Goal: Information Seeking & Learning: Find specific fact

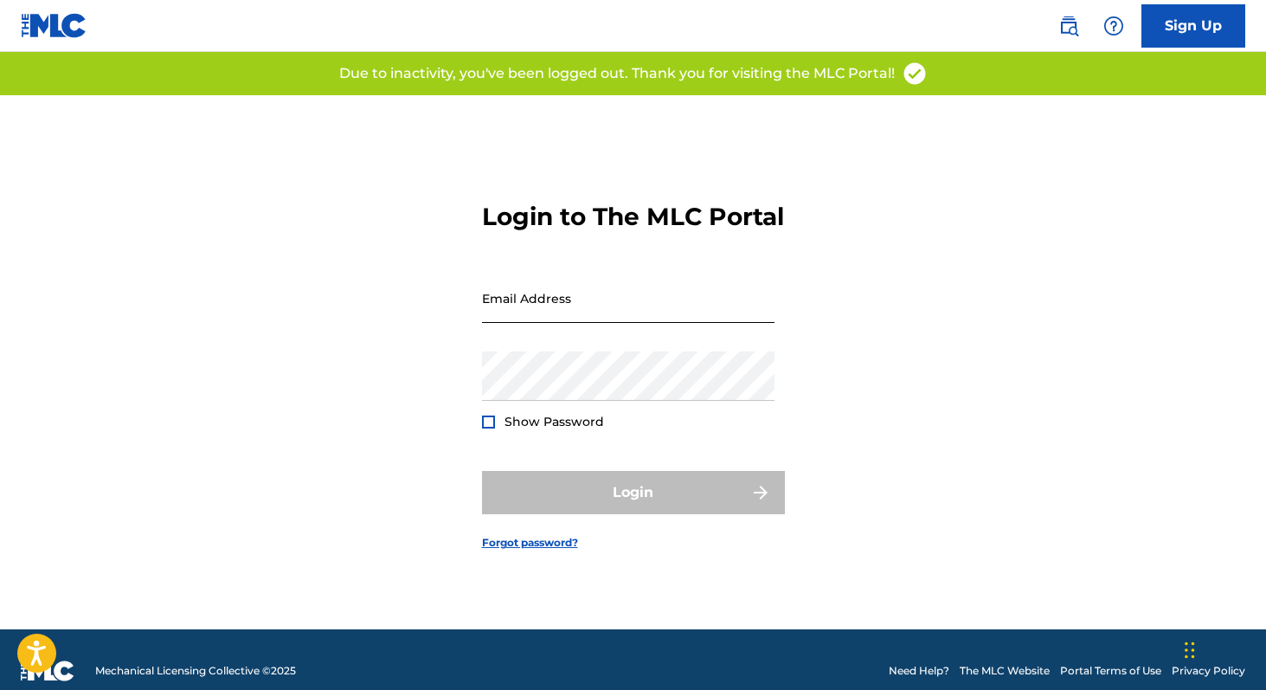
click at [519, 318] on input "Email Address" at bounding box center [628, 297] width 293 height 49
type input "[PERSON_NAME][EMAIL_ADDRESS][DOMAIN_NAME]"
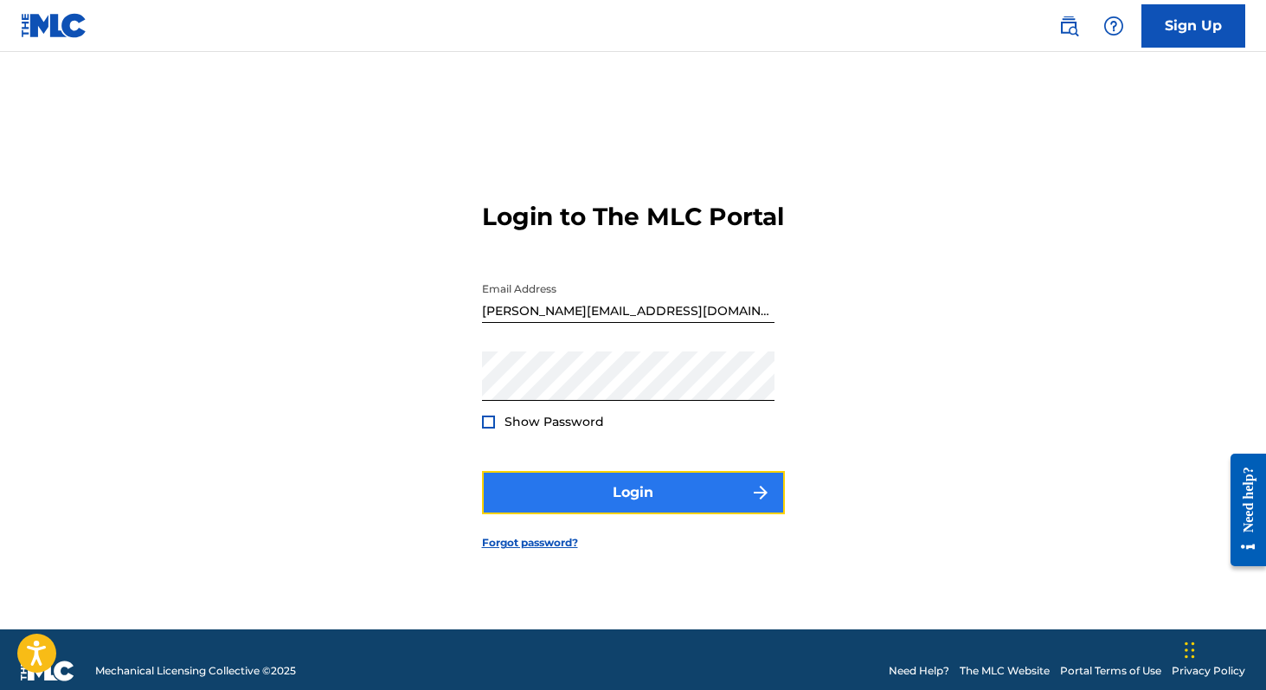
click at [615, 511] on button "Login" at bounding box center [633, 492] width 303 height 43
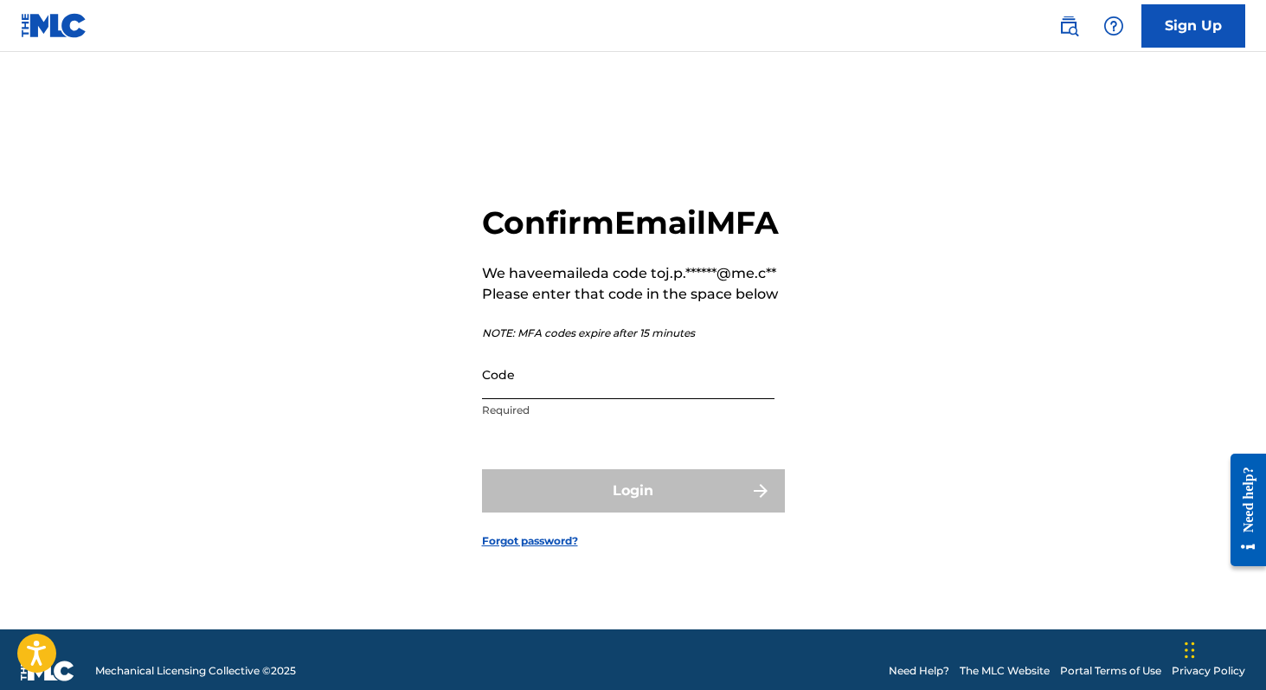
click at [597, 399] on input "Code" at bounding box center [628, 374] width 293 height 49
paste input "658234"
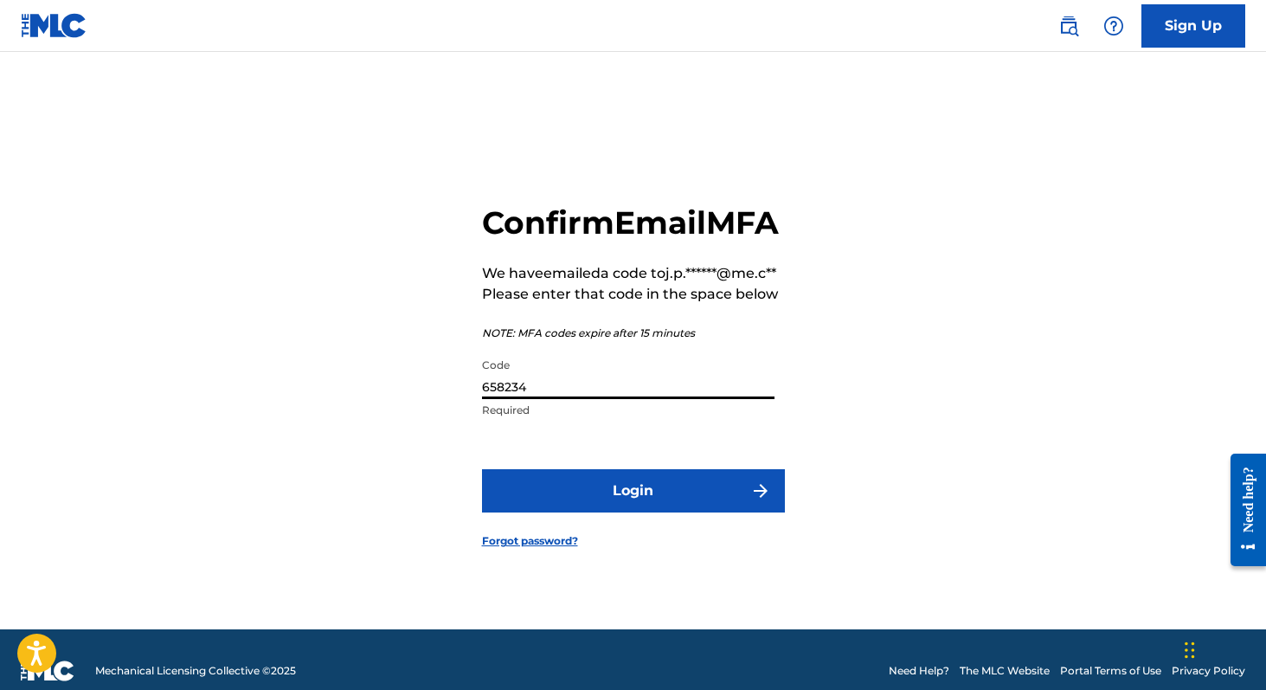
type input "658234"
click at [580, 544] on form "Confirm Email MFA We have emailed a code to j.p.******@me.c** Please enter that…" at bounding box center [633, 362] width 303 height 534
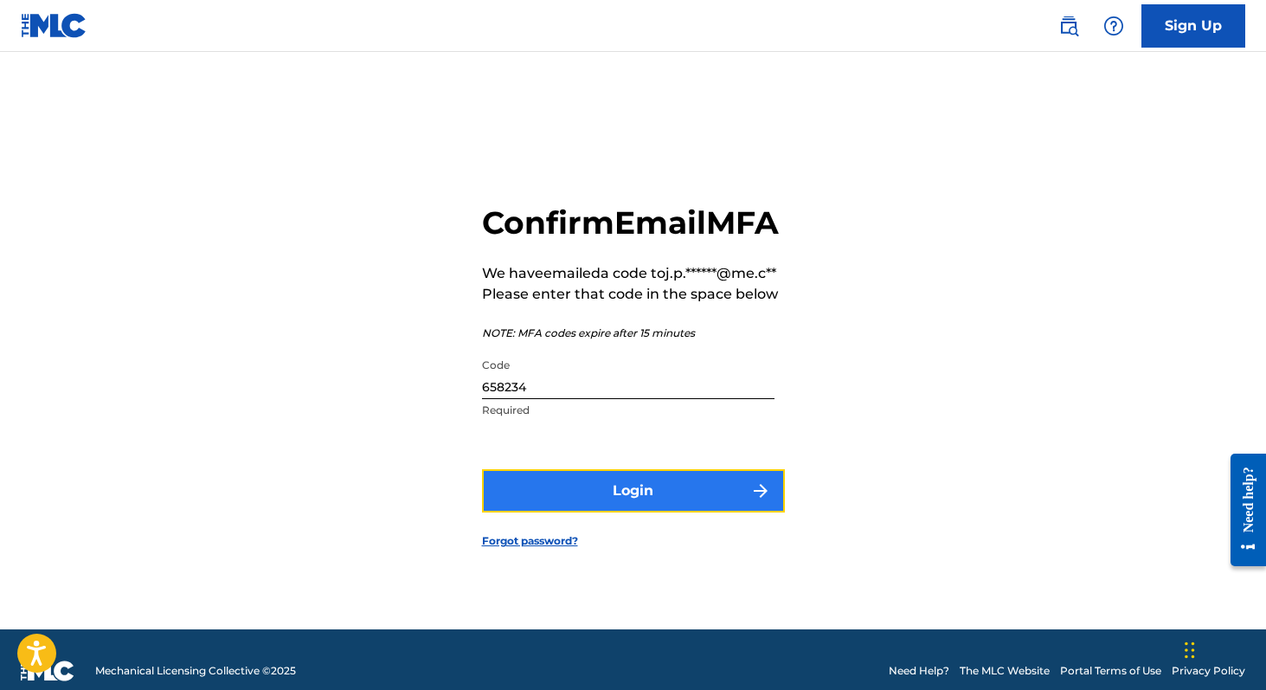
click at [581, 512] on button "Login" at bounding box center [633, 490] width 303 height 43
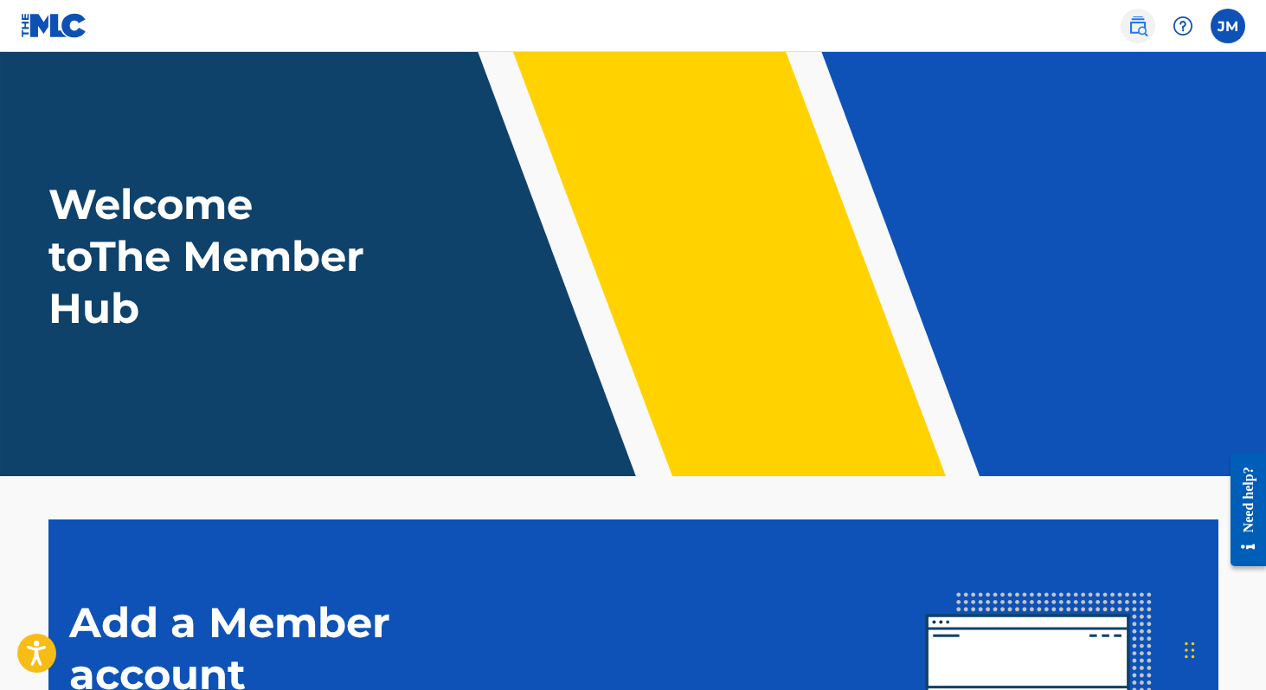
click at [1141, 28] on img at bounding box center [1138, 26] width 21 height 21
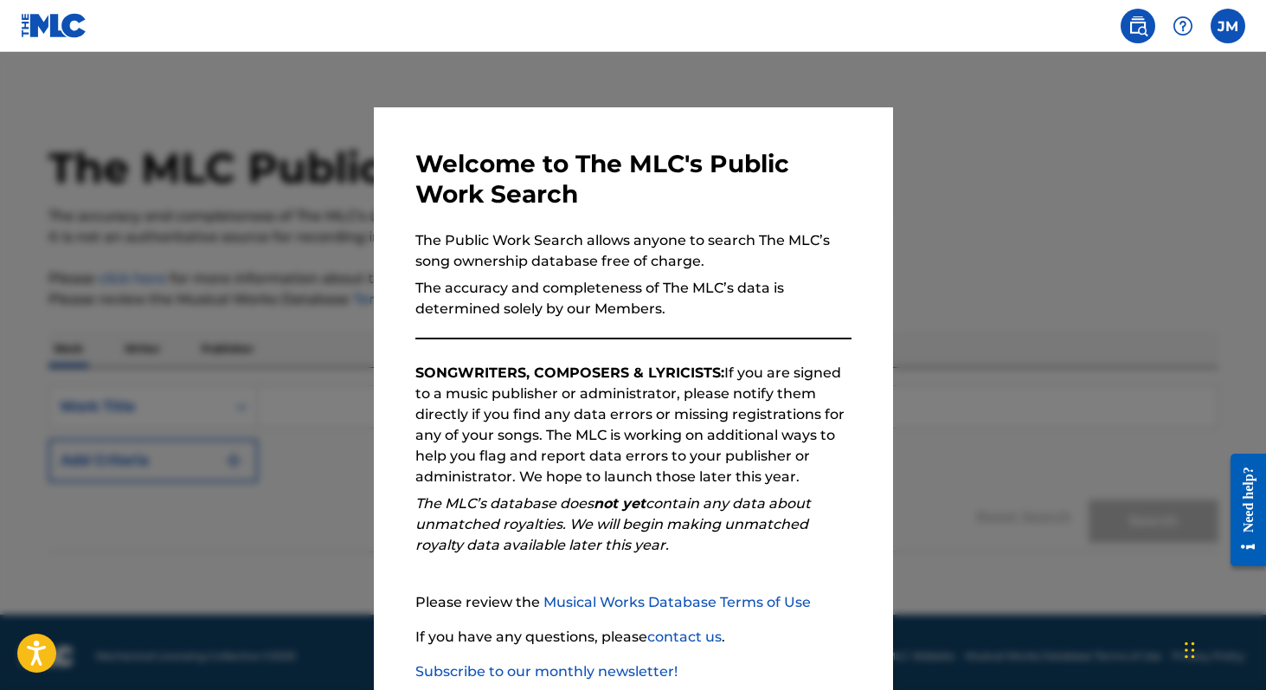
scroll to position [102, 0]
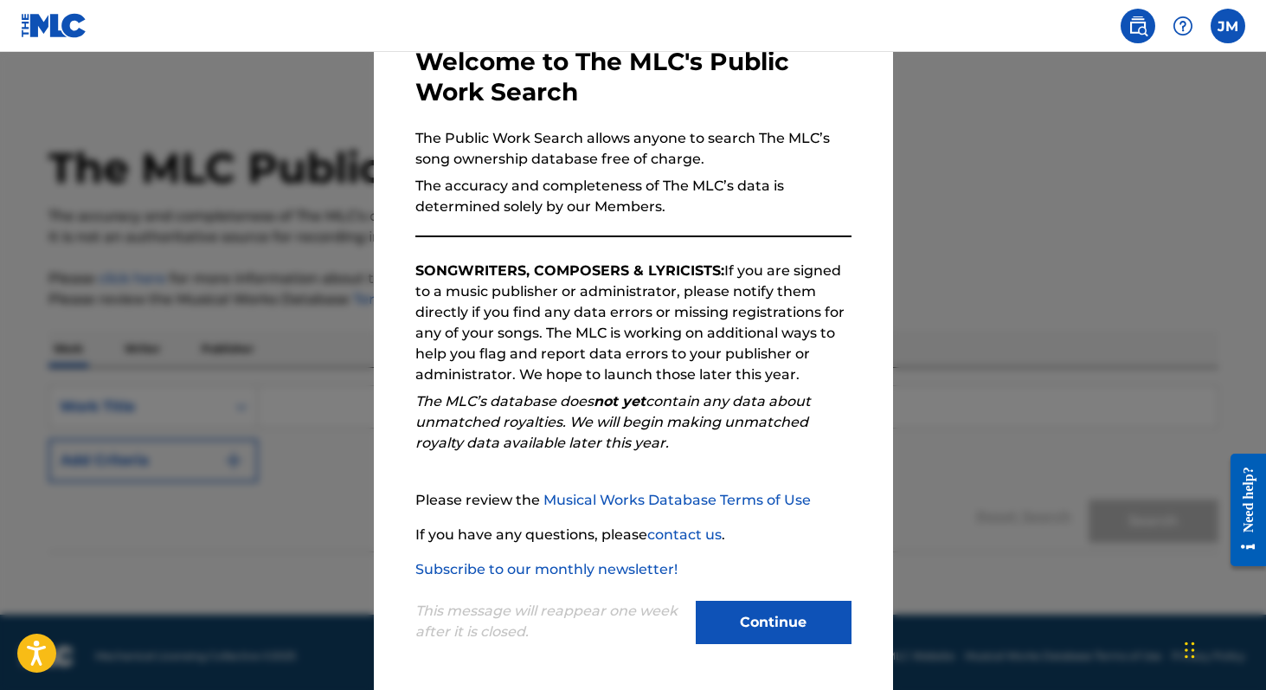
click at [765, 646] on div "Continue" at bounding box center [774, 625] width 156 height 48
click at [757, 619] on button "Continue" at bounding box center [774, 622] width 156 height 43
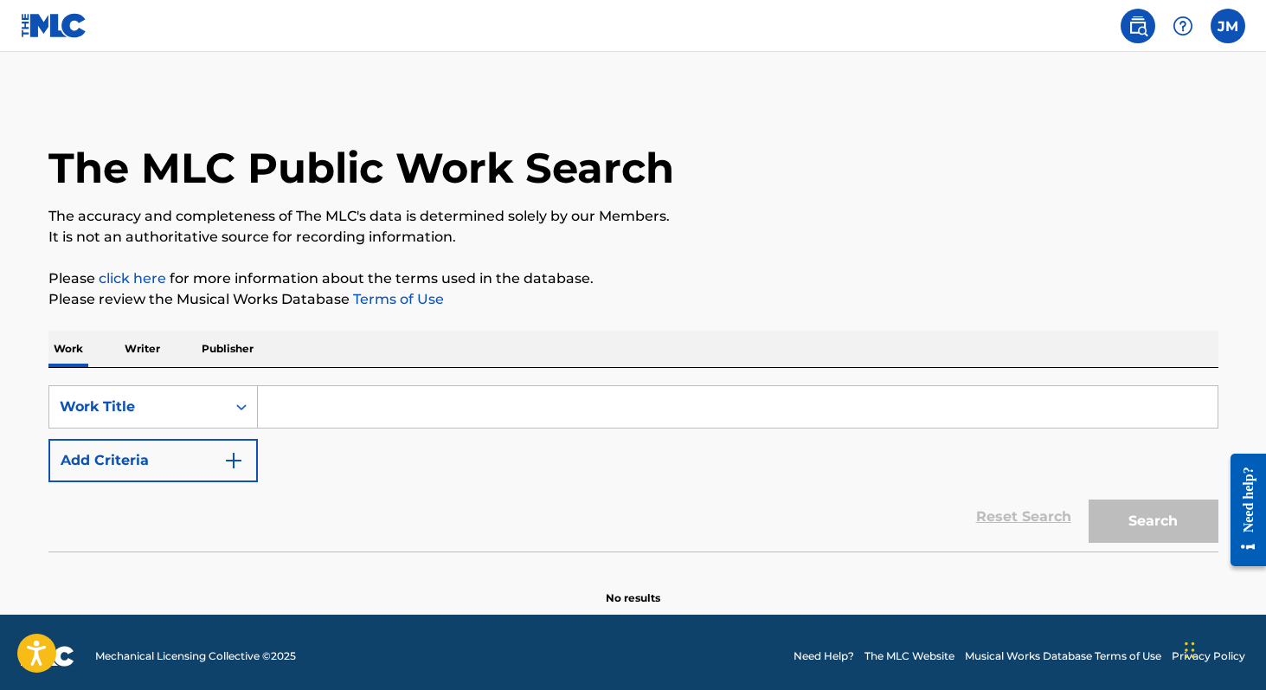
click at [318, 398] on input "Search Form" at bounding box center [738, 407] width 960 height 42
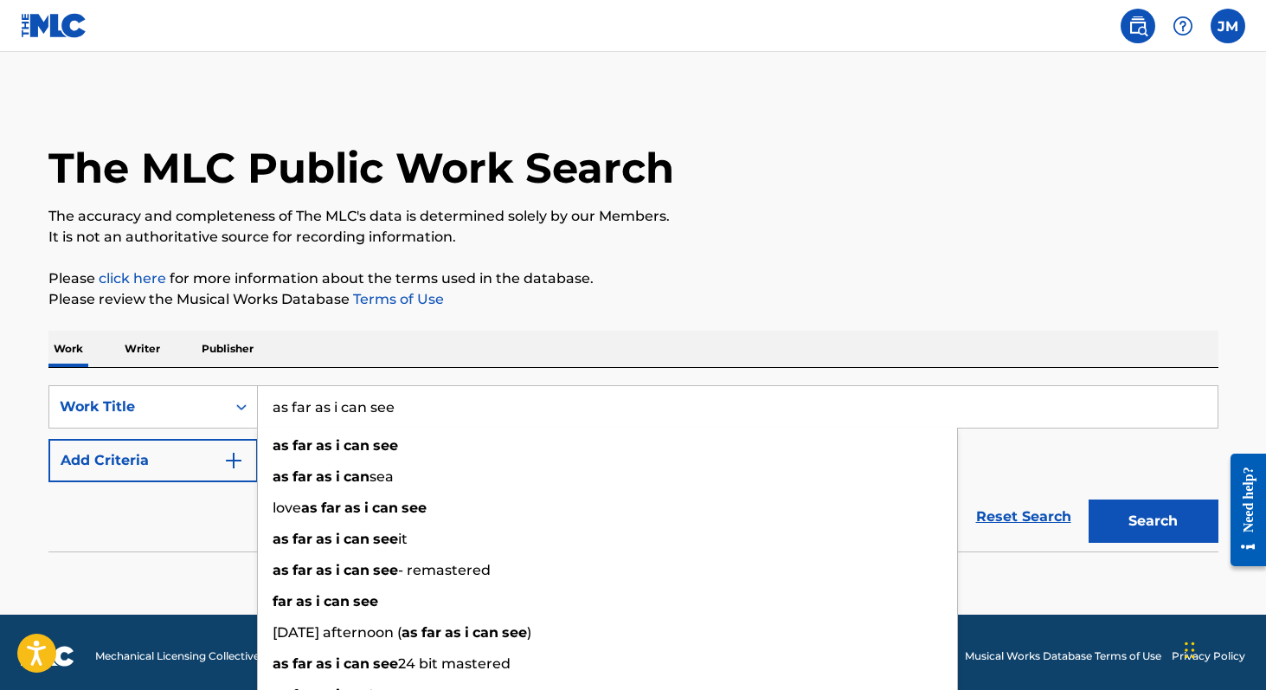
type input "as far as i can see"
click at [1089, 499] on button "Search" at bounding box center [1154, 520] width 130 height 43
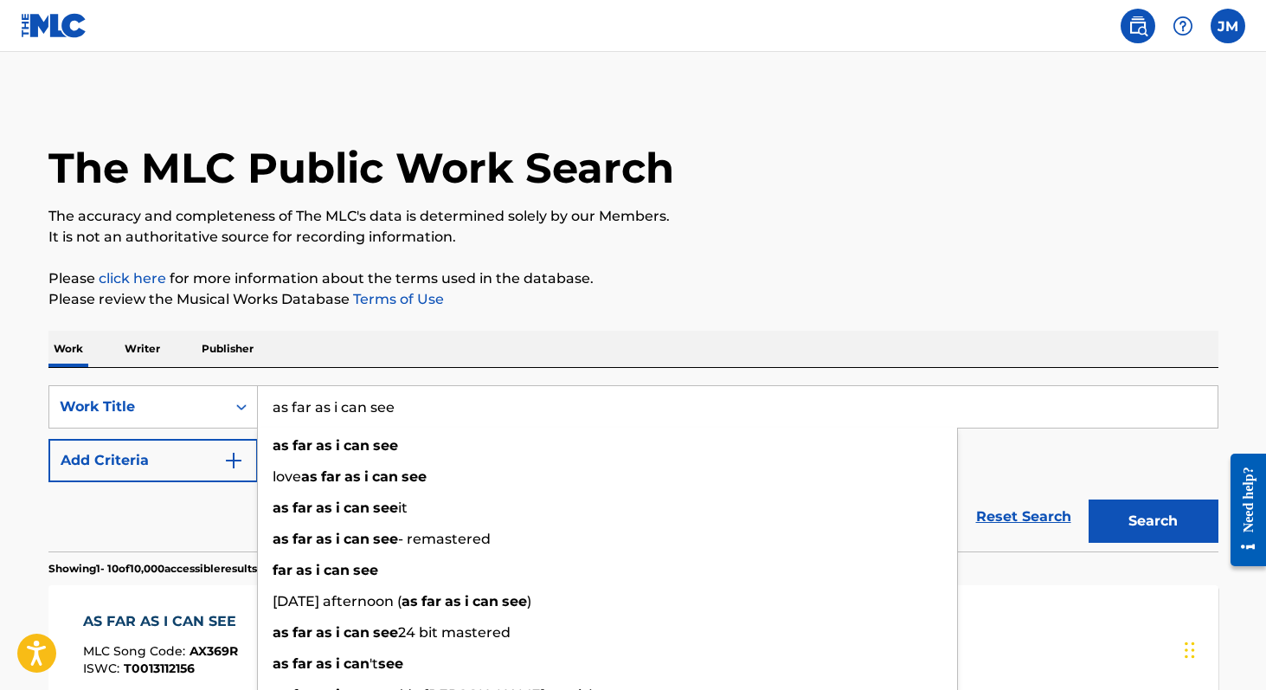
click at [782, 286] on p "Please click here for more information about the terms used in the database." at bounding box center [633, 278] width 1170 height 21
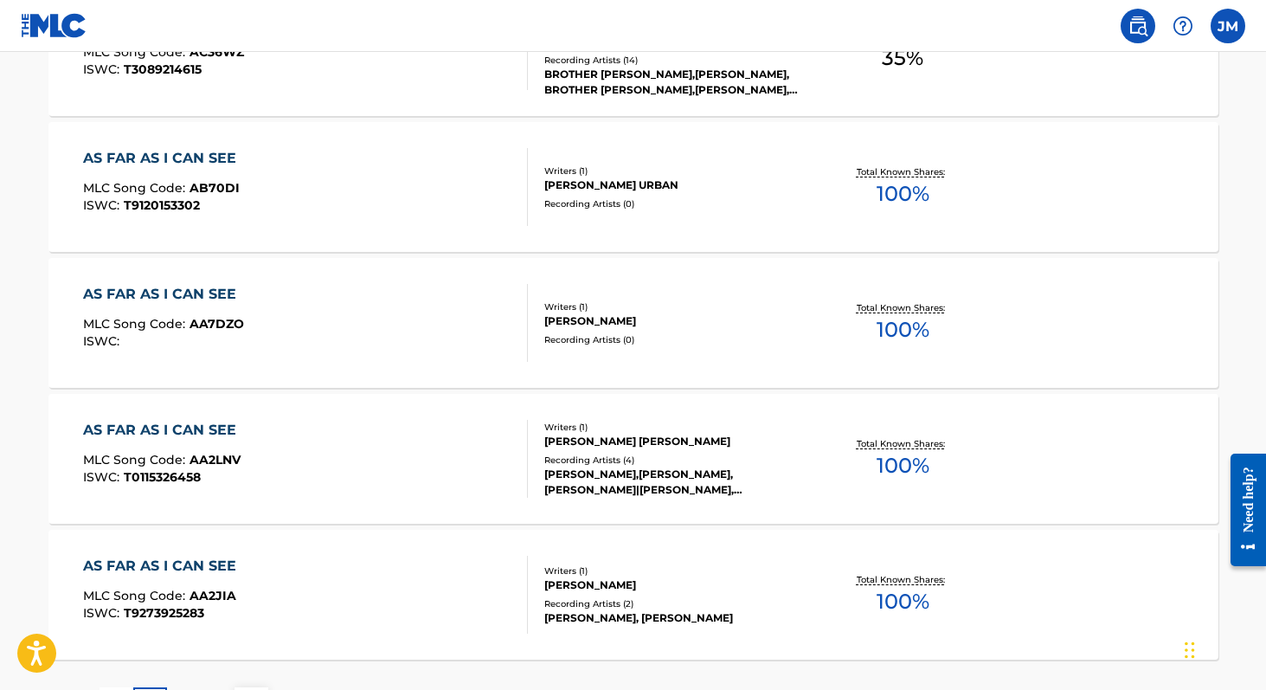
scroll to position [1429, 0]
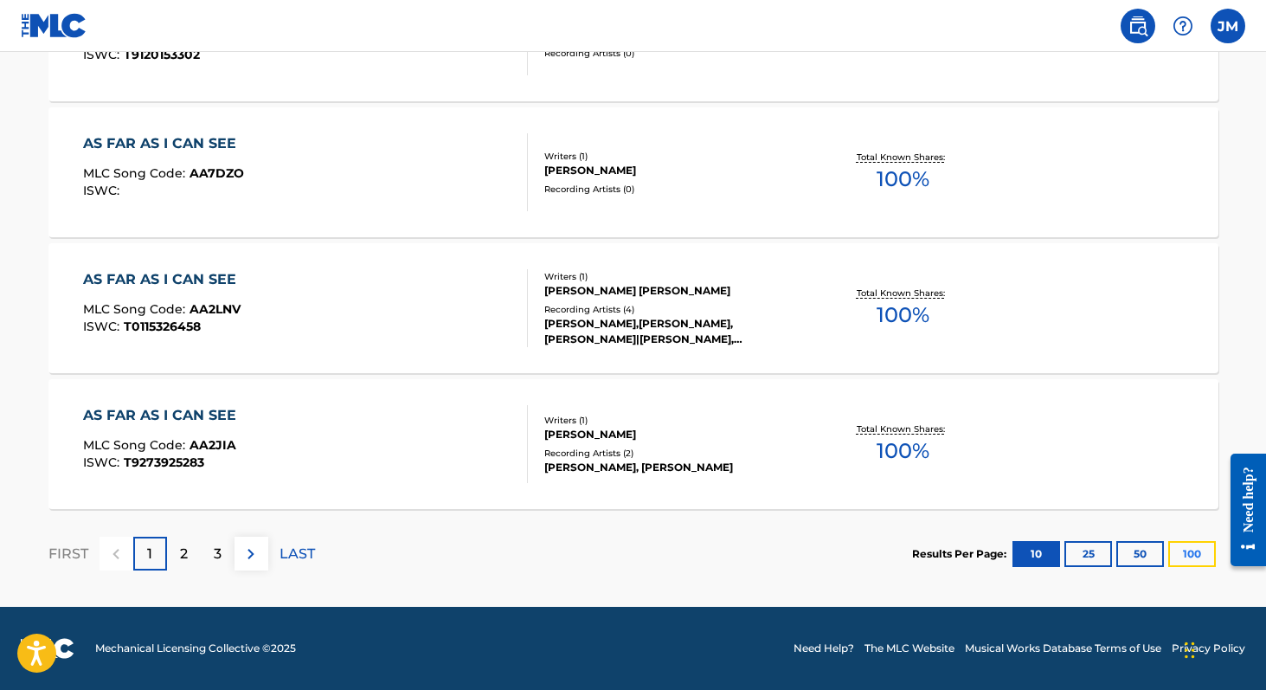
click at [1172, 551] on button "100" at bounding box center [1192, 554] width 48 height 26
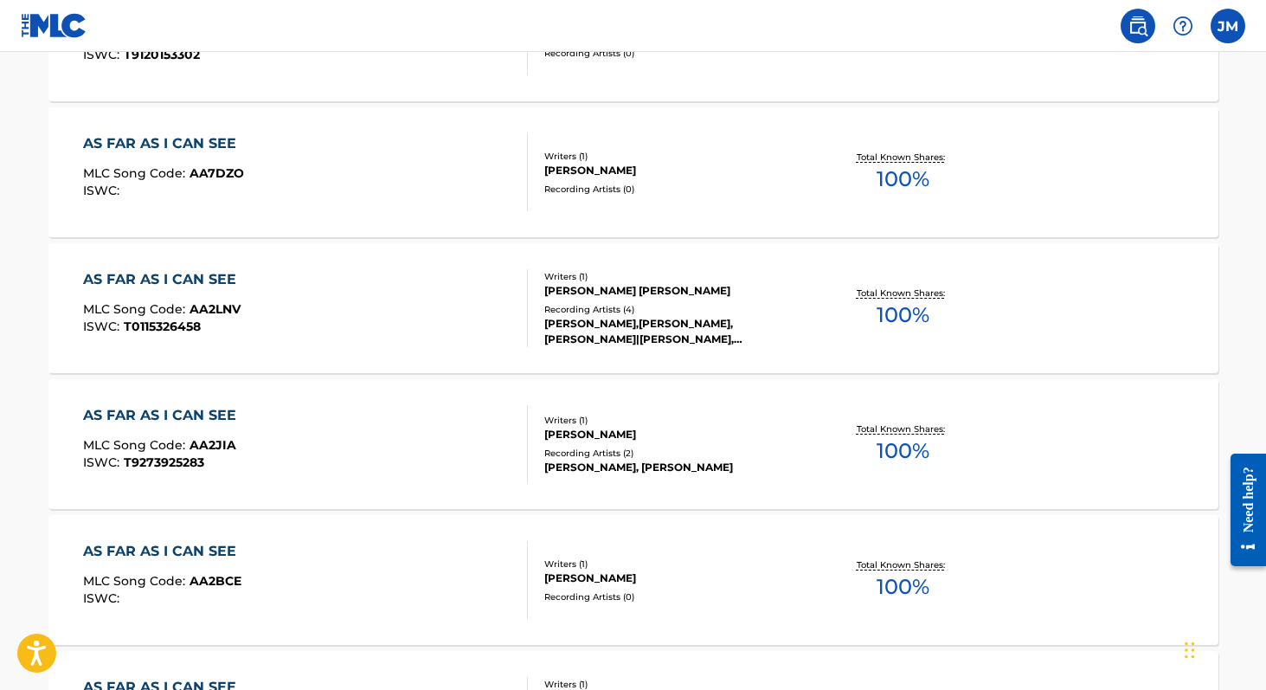
scroll to position [7753, 0]
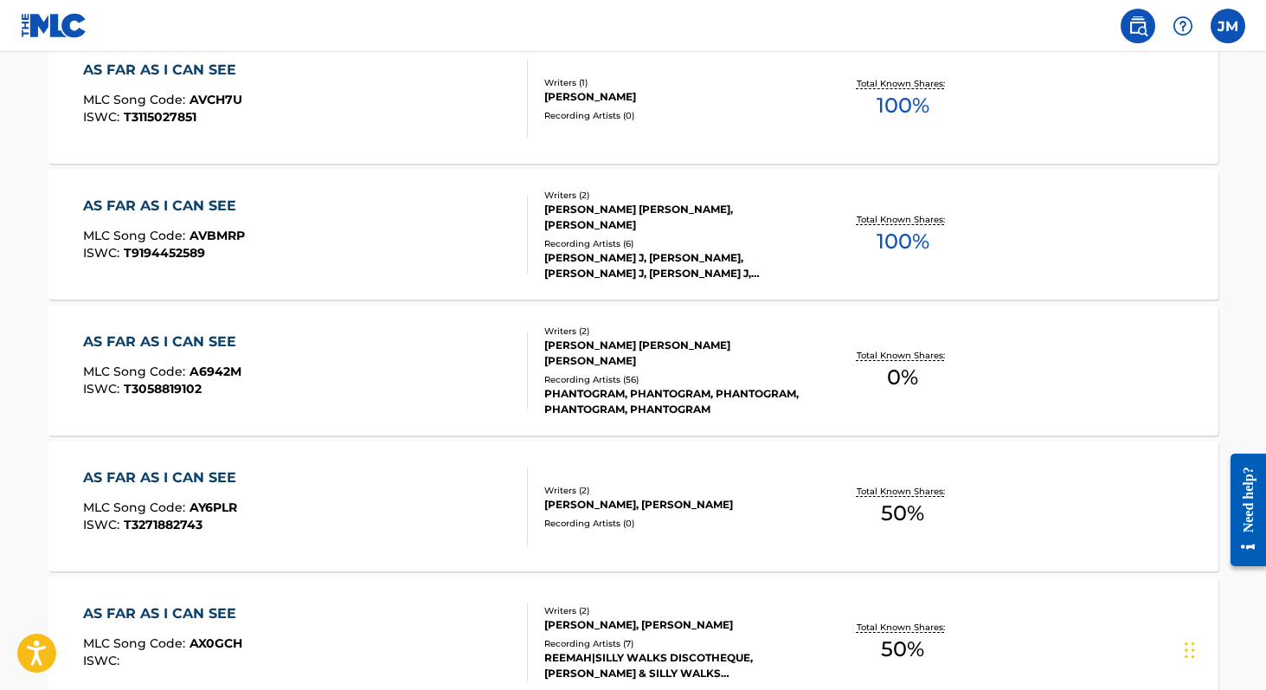
click at [340, 336] on div "AS FAR AS I CAN SEE MLC Song Code : A6942M ISWC : T3058819102" at bounding box center [305, 370] width 445 height 78
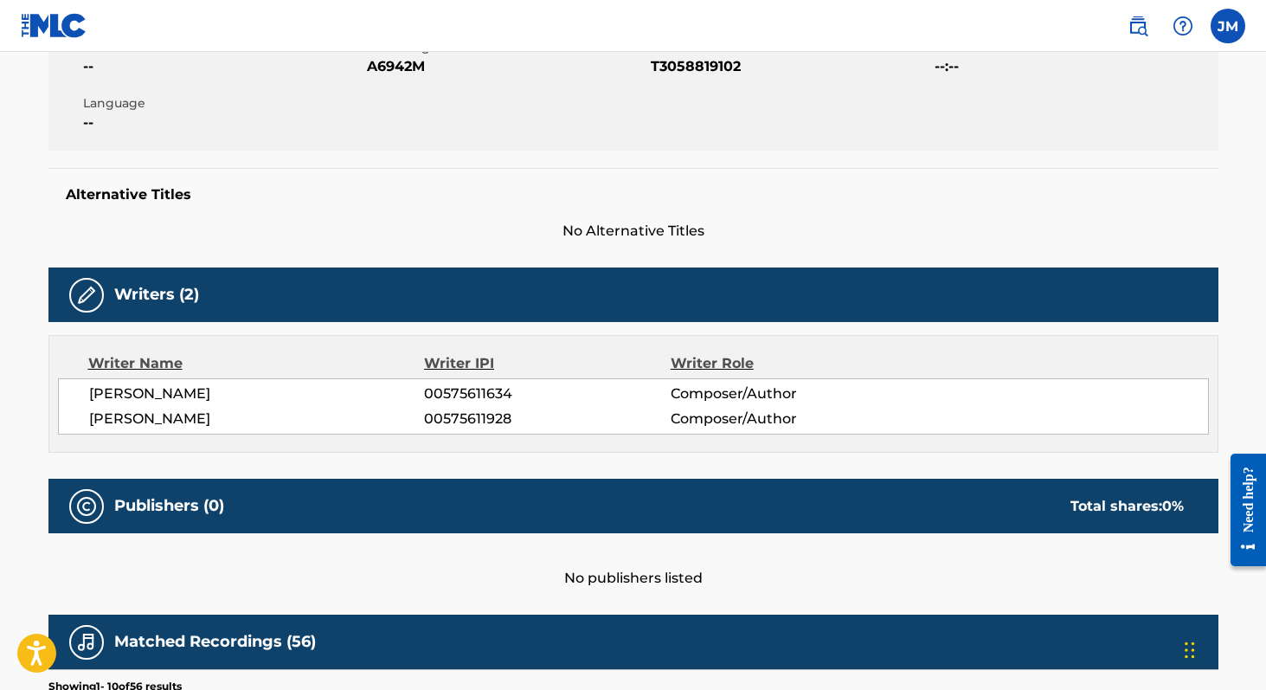
scroll to position [190, 0]
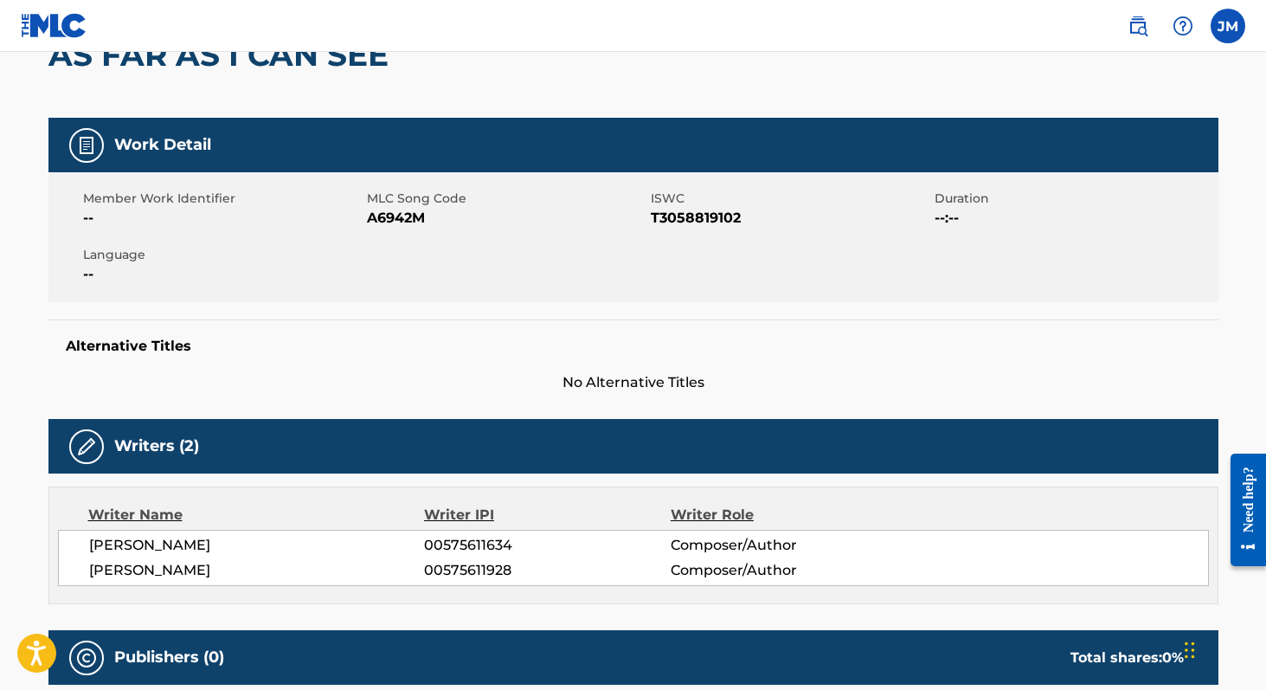
click at [395, 218] on span "A6942M" at bounding box center [507, 218] width 280 height 21
copy span "A6942M"
